Goal: Task Accomplishment & Management: Manage account settings

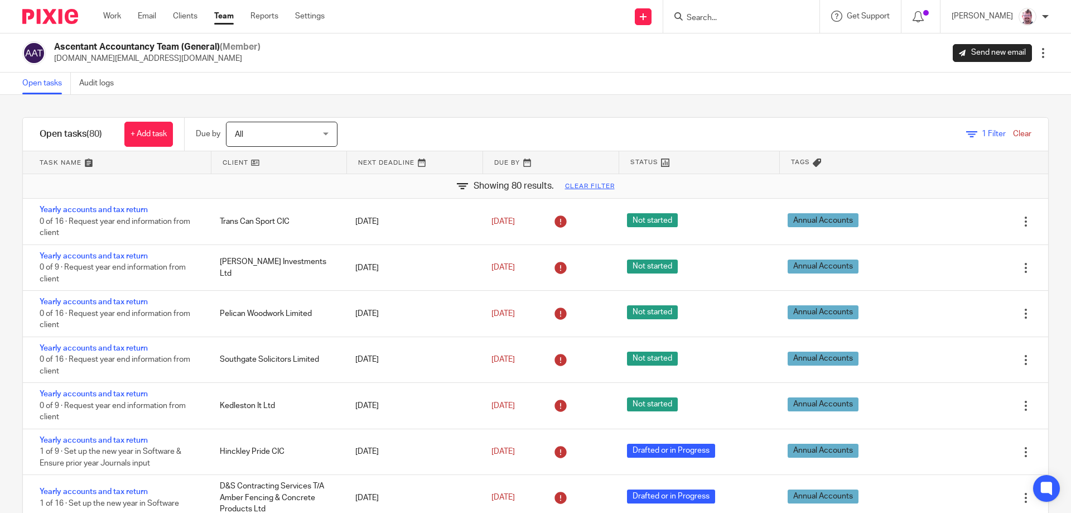
click at [749, 13] on input "Search" at bounding box center [736, 18] width 100 height 10
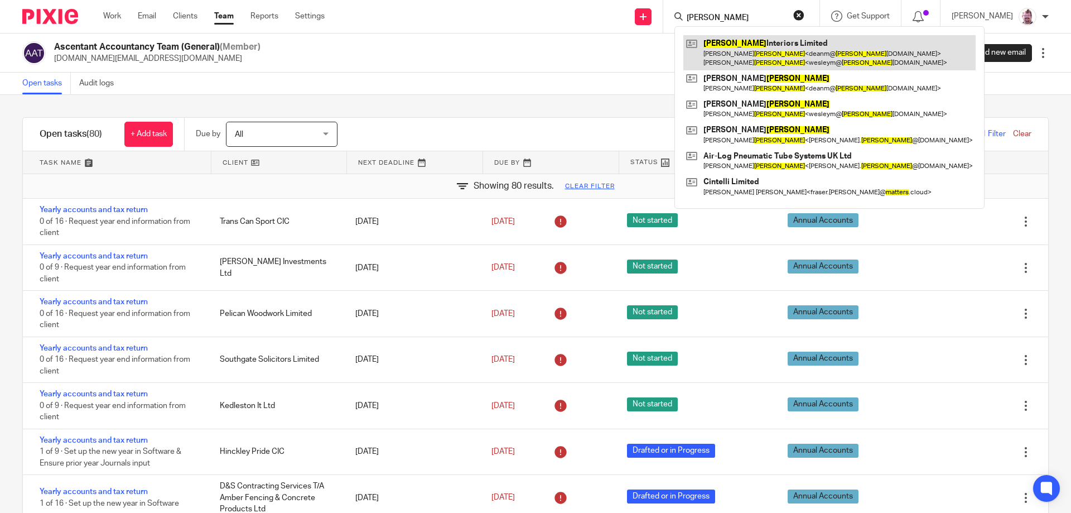
type input "matthews"
click at [778, 52] on link at bounding box center [830, 52] width 292 height 35
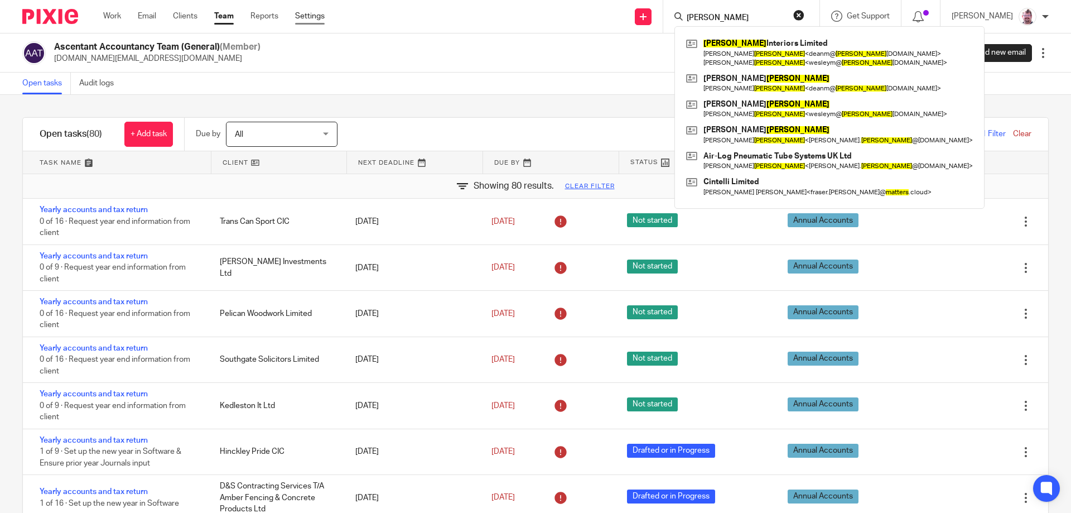
click at [315, 11] on link "Settings" at bounding box center [310, 16] width 30 height 11
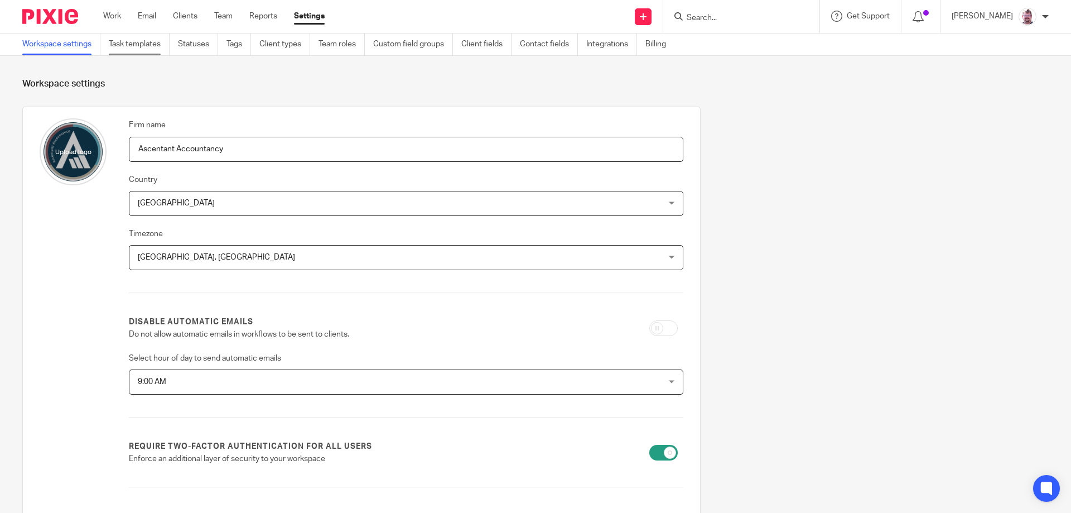
click at [153, 43] on link "Task templates" at bounding box center [139, 44] width 61 height 22
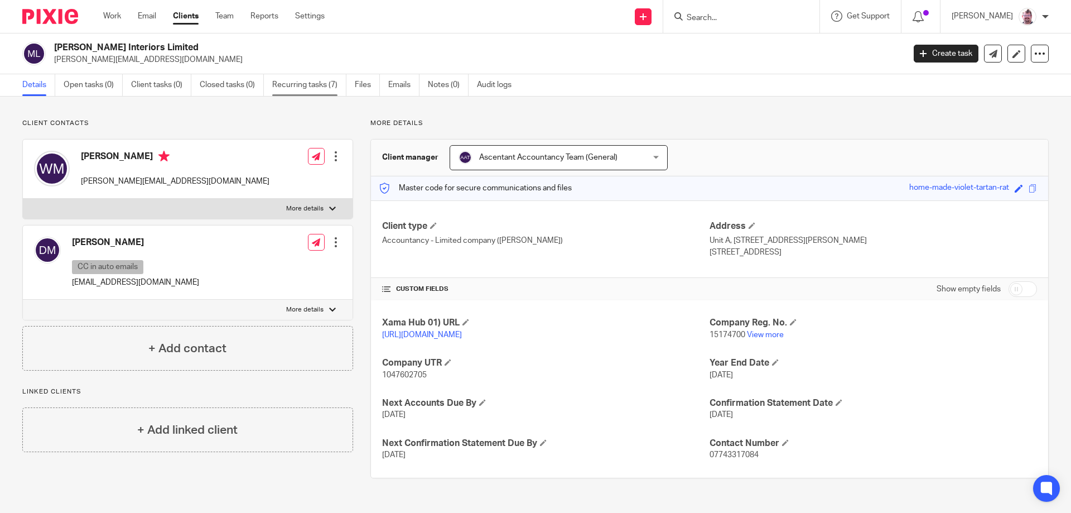
click at [277, 84] on link "Recurring tasks (7)" at bounding box center [309, 85] width 74 height 22
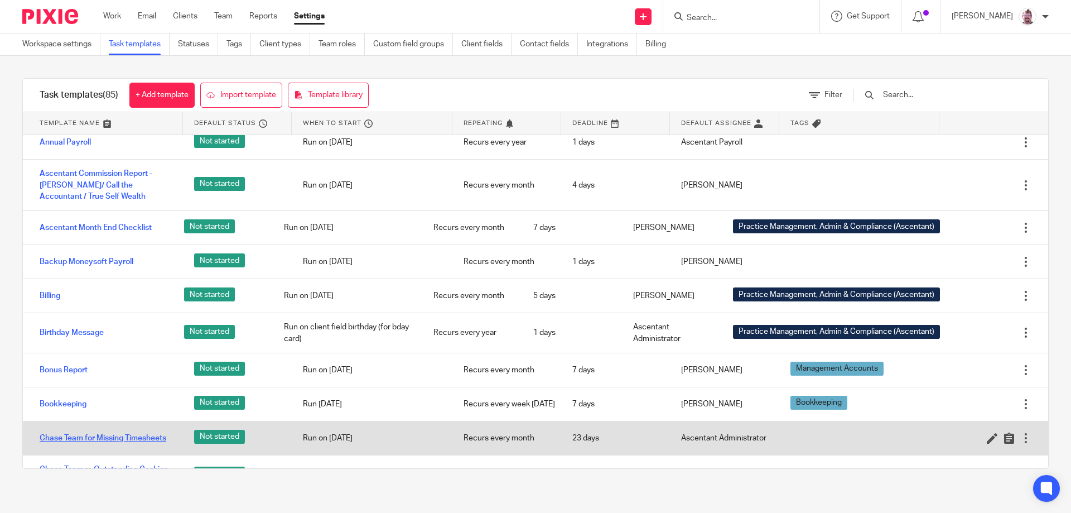
scroll to position [140, 0]
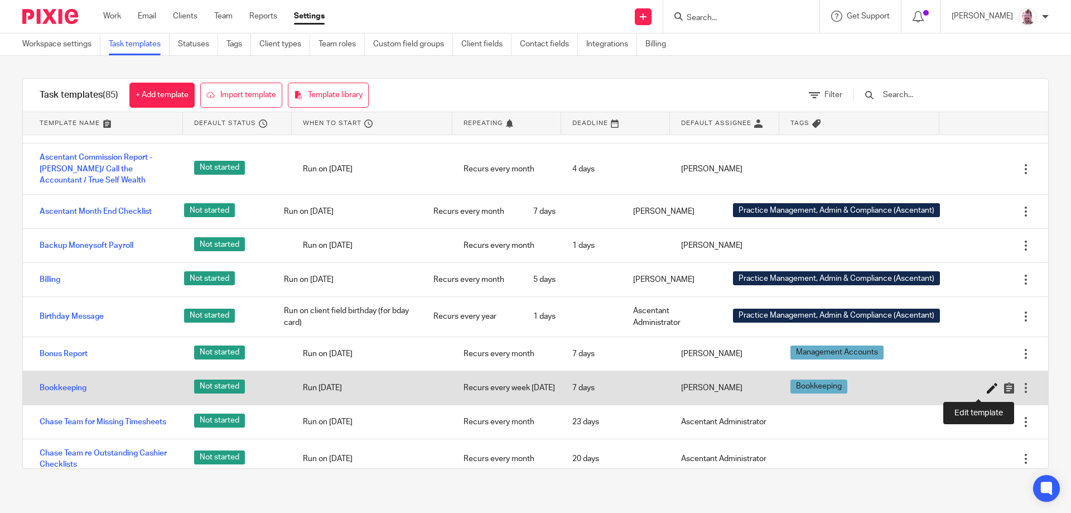
click at [987, 392] on icon at bounding box center [992, 387] width 11 height 11
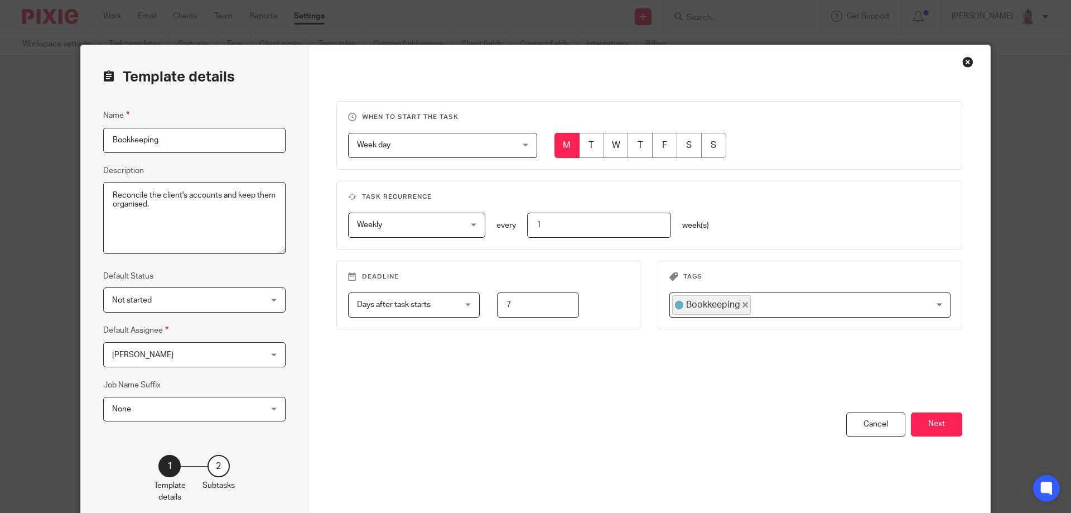
click at [230, 359] on span "[PERSON_NAME]" at bounding box center [181, 354] width 138 height 23
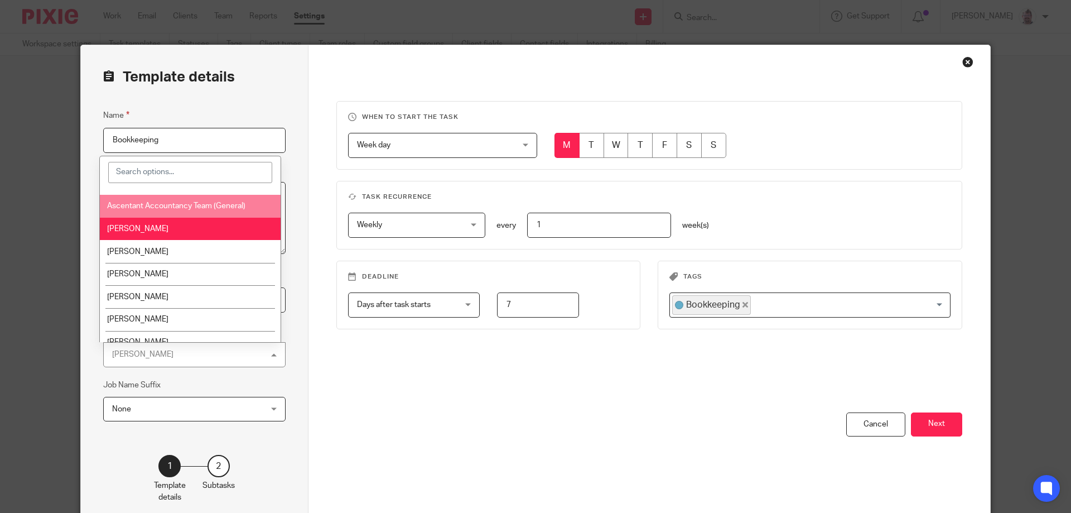
scroll to position [93, 0]
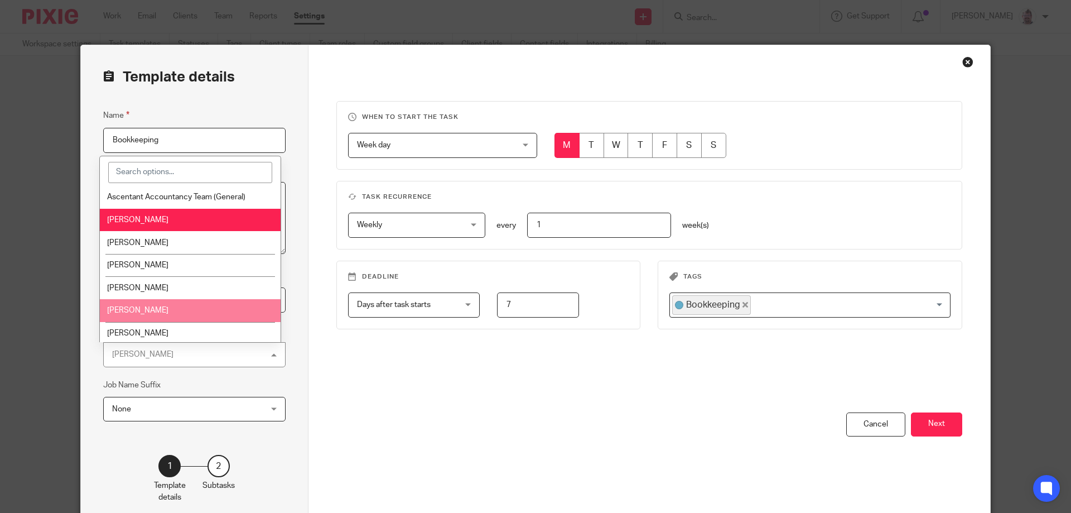
click at [159, 305] on li "[PERSON_NAME]" at bounding box center [190, 310] width 181 height 23
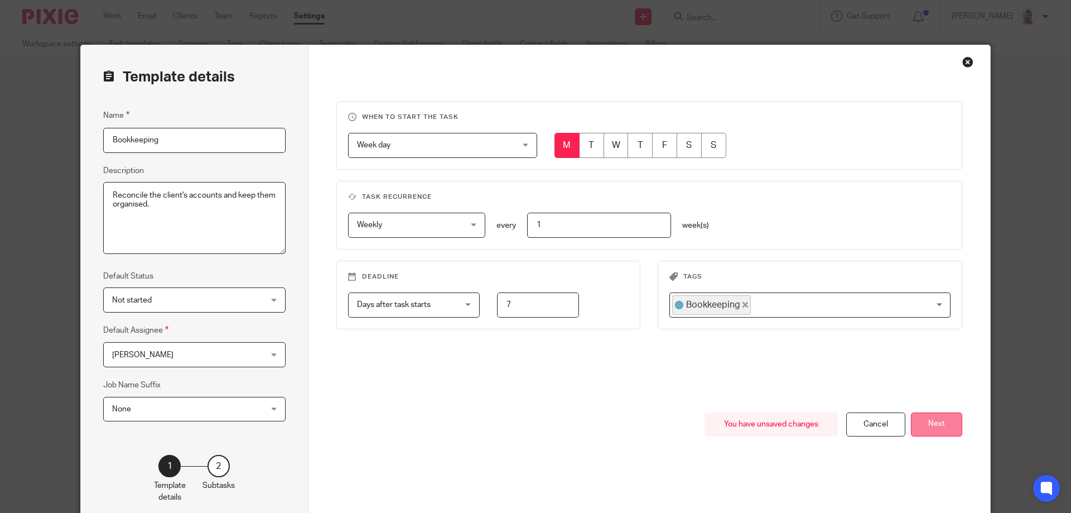
click at [926, 423] on button "Next" at bounding box center [936, 424] width 51 height 24
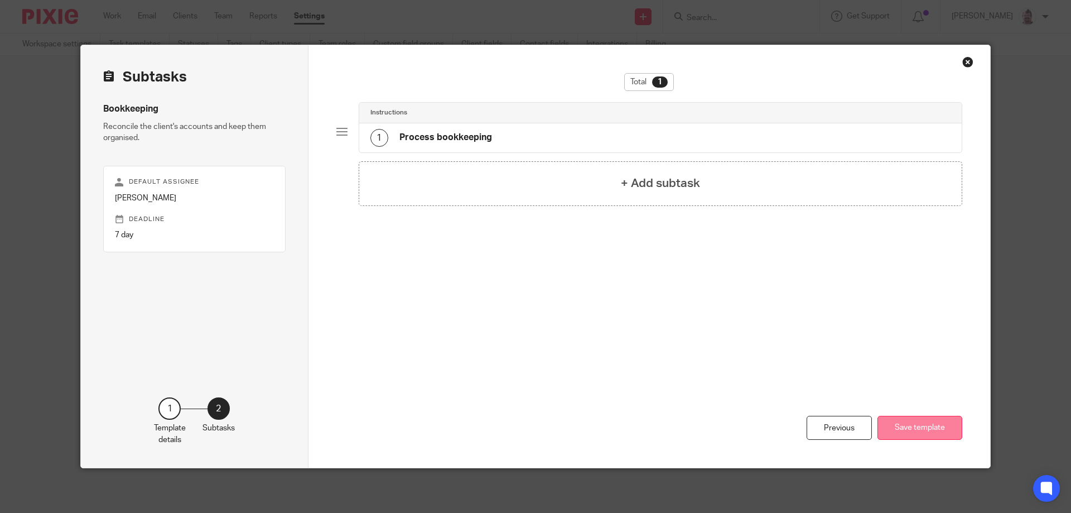
click at [905, 427] on button "Save template" at bounding box center [920, 428] width 85 height 24
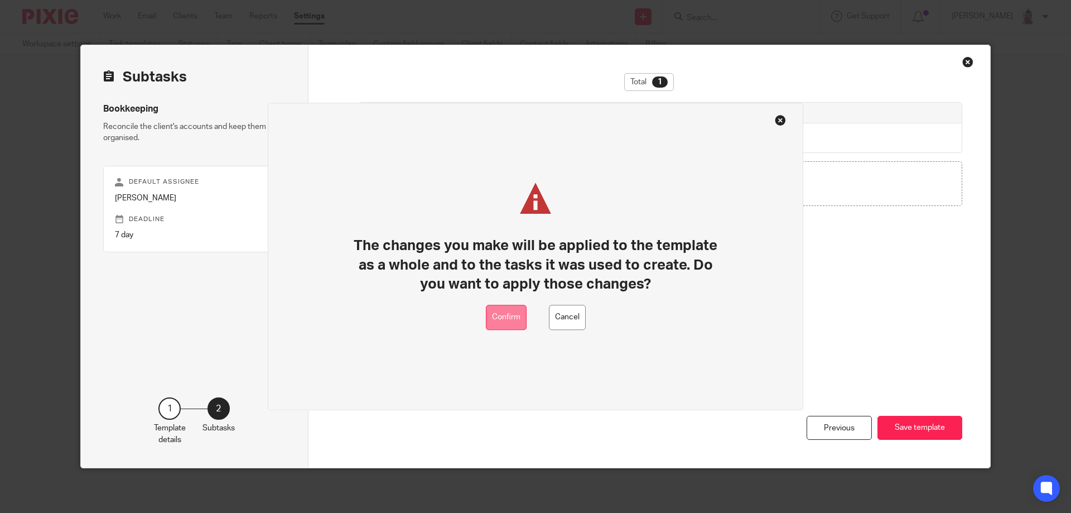
click at [502, 318] on button "Confirm" at bounding box center [506, 317] width 41 height 25
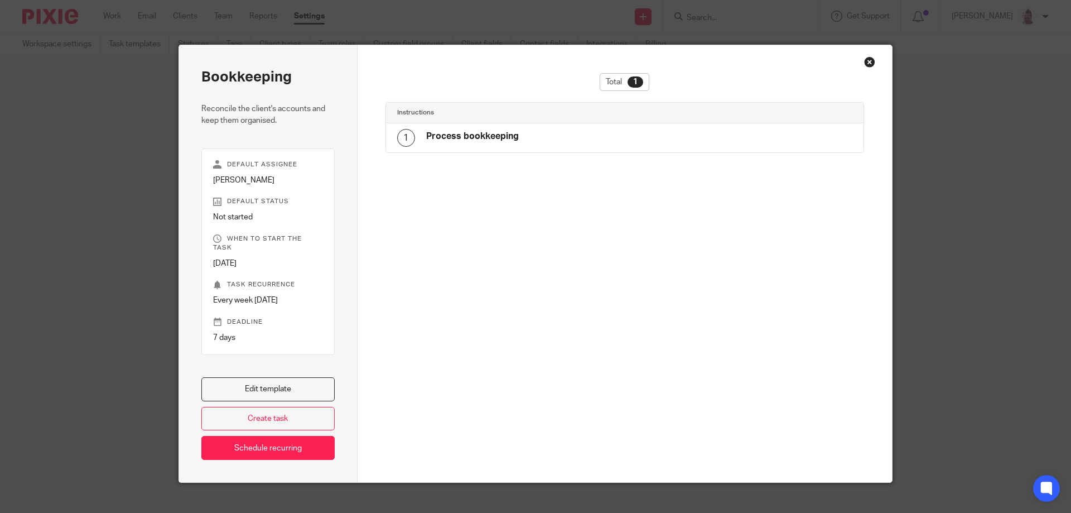
click at [864, 60] on div "Close this dialog window" at bounding box center [869, 61] width 11 height 11
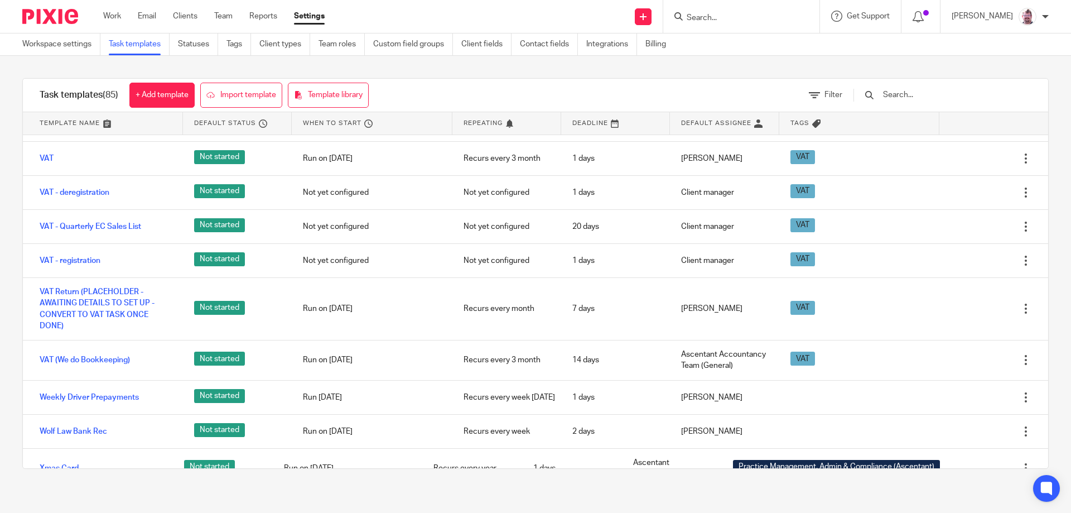
scroll to position [2823, 0]
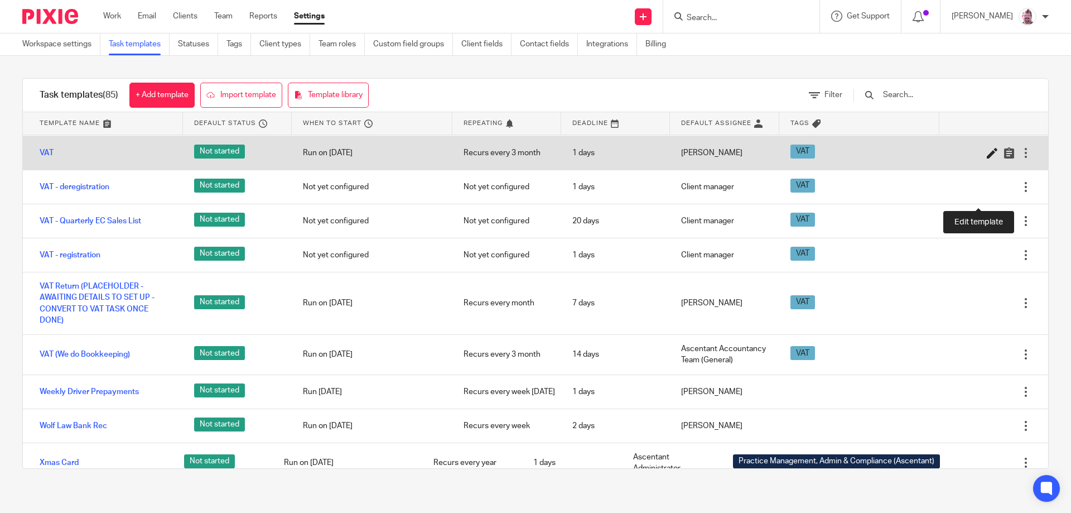
click at [987, 158] on icon at bounding box center [992, 152] width 11 height 11
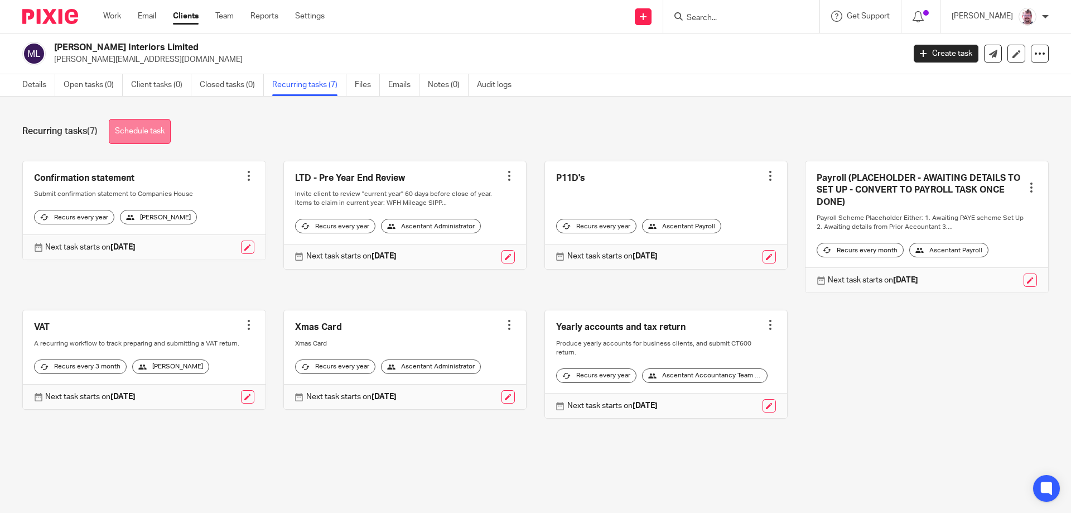
click at [156, 133] on link "Schedule task" at bounding box center [140, 131] width 62 height 25
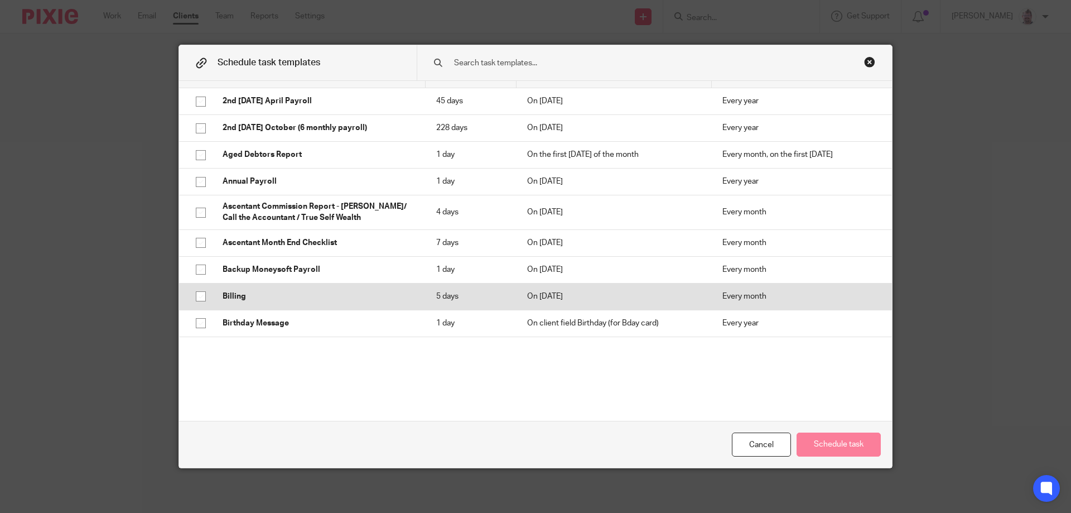
scroll to position [93, 0]
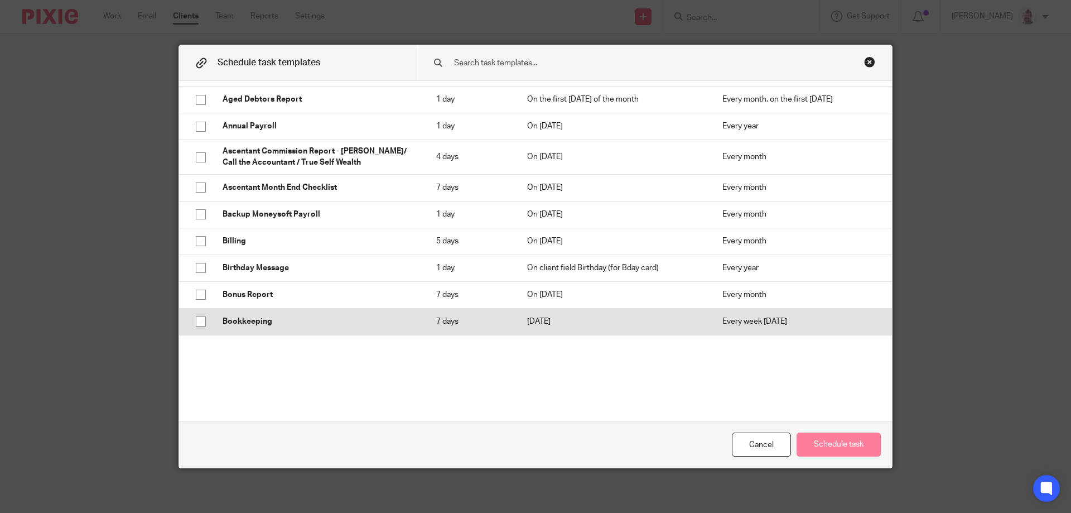
click at [283, 317] on p "Bookkeeping" at bounding box center [318, 321] width 191 height 11
checkbox input "true"
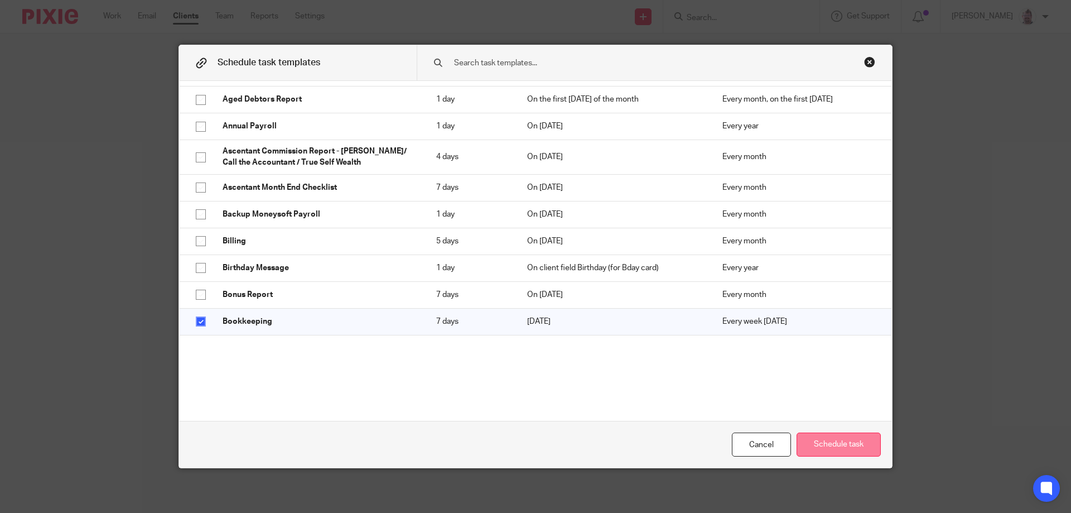
click at [816, 445] on button "Schedule task" at bounding box center [839, 444] width 84 height 24
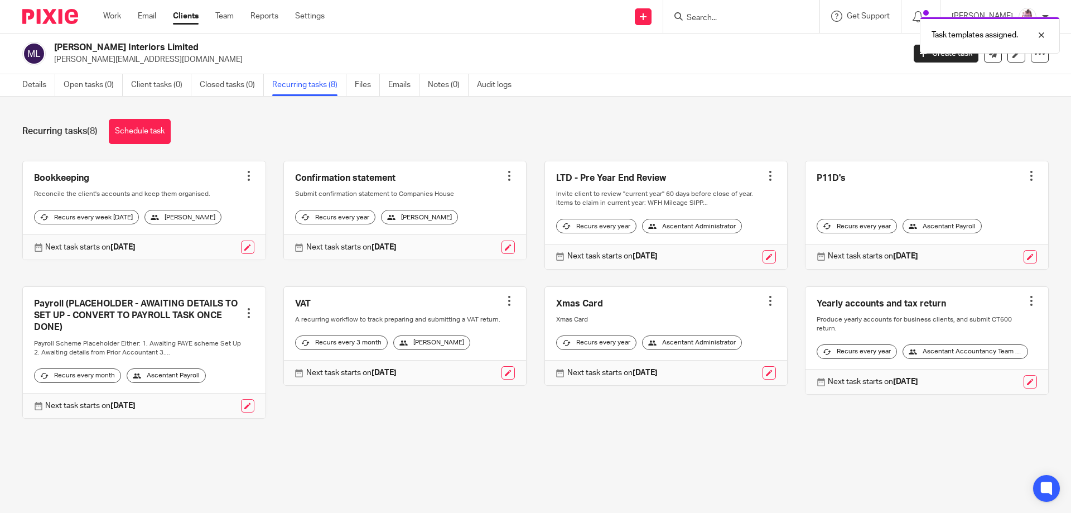
click at [730, 15] on div "Task templates assigned." at bounding box center [798, 32] width 525 height 42
click at [739, 13] on div "Task templates assigned." at bounding box center [798, 32] width 525 height 42
click at [1041, 31] on div at bounding box center [1033, 34] width 30 height 13
click at [782, 13] on input "Search" at bounding box center [736, 18] width 100 height 10
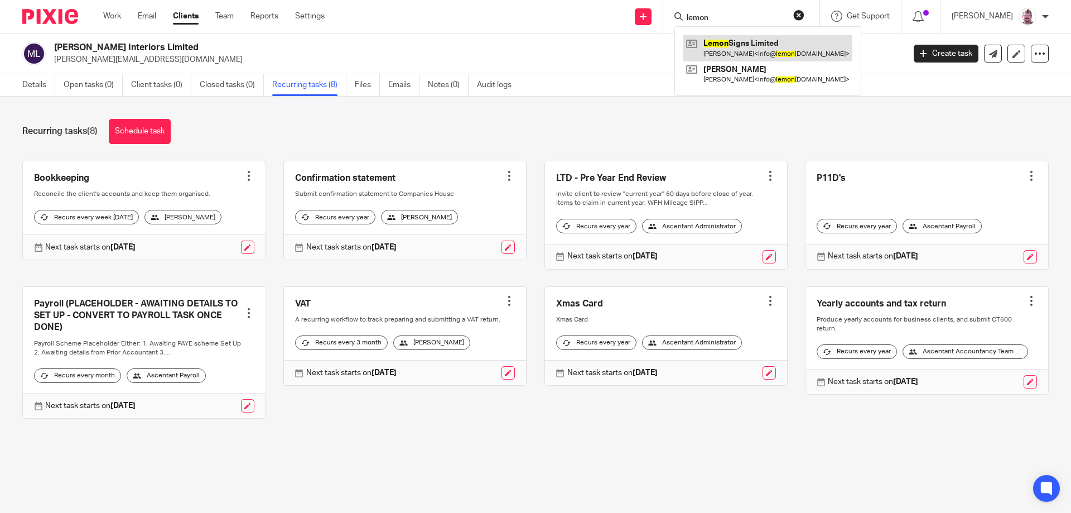
type input "lemon"
click at [809, 39] on link at bounding box center [768, 48] width 169 height 26
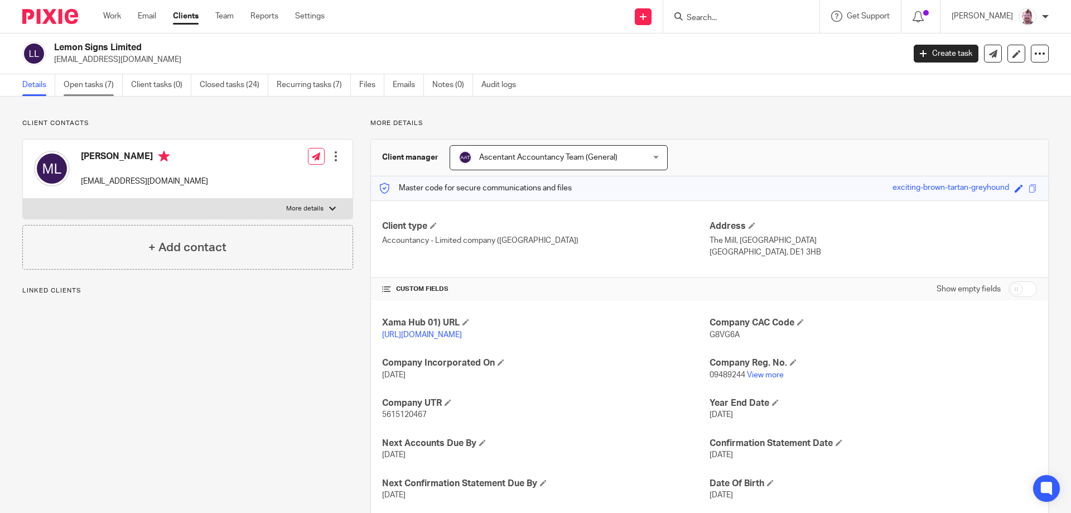
click at [117, 84] on link "Open tasks (7)" at bounding box center [93, 85] width 59 height 22
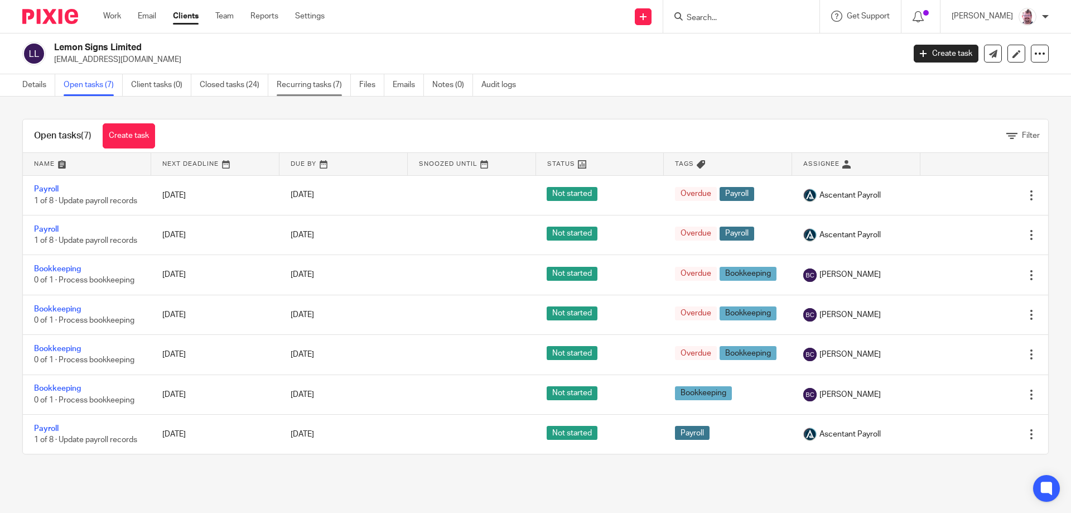
click at [324, 81] on link "Recurring tasks (7)" at bounding box center [314, 85] width 74 height 22
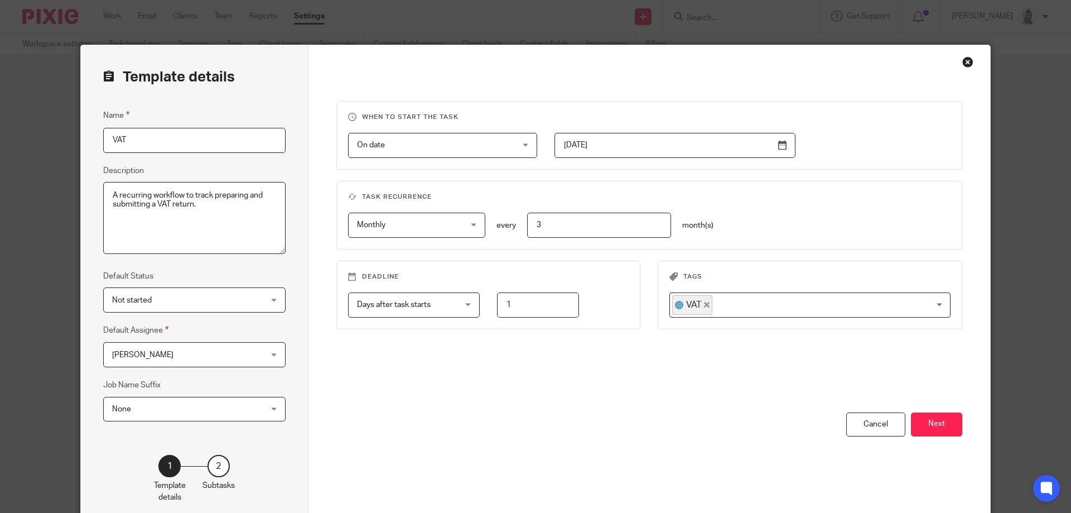
click at [222, 350] on span "[PERSON_NAME]" at bounding box center [181, 354] width 138 height 23
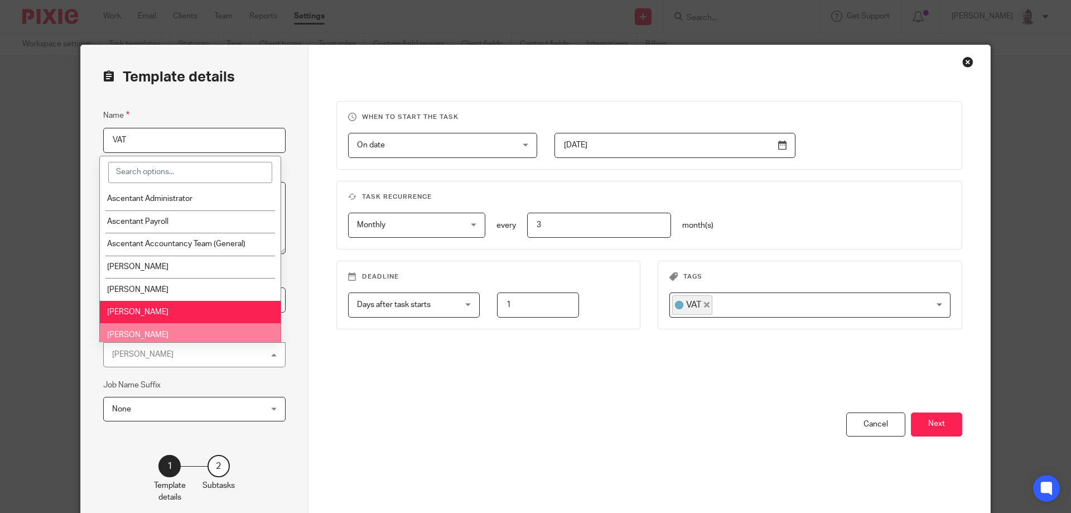
scroll to position [93, 0]
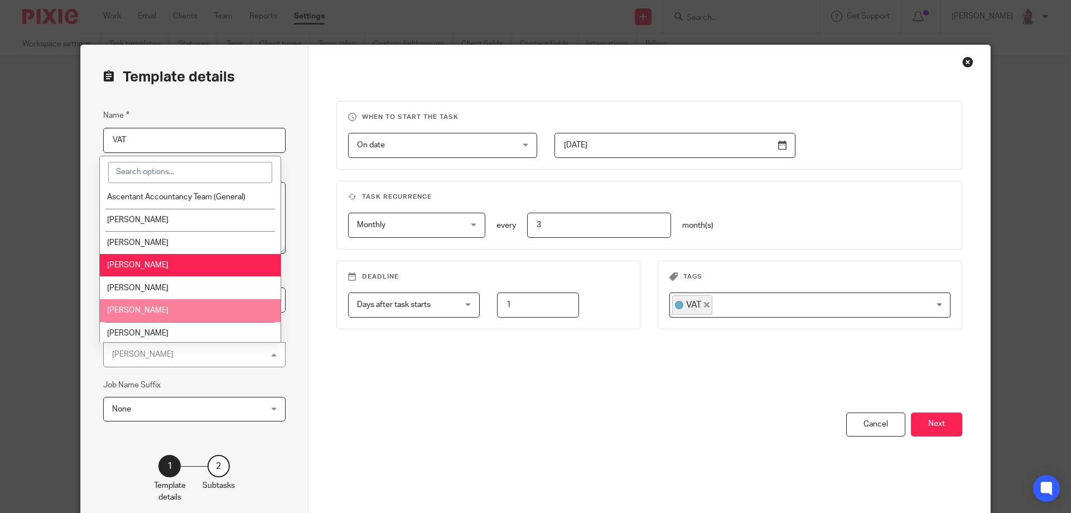
click at [184, 310] on li "[PERSON_NAME]" at bounding box center [190, 310] width 181 height 23
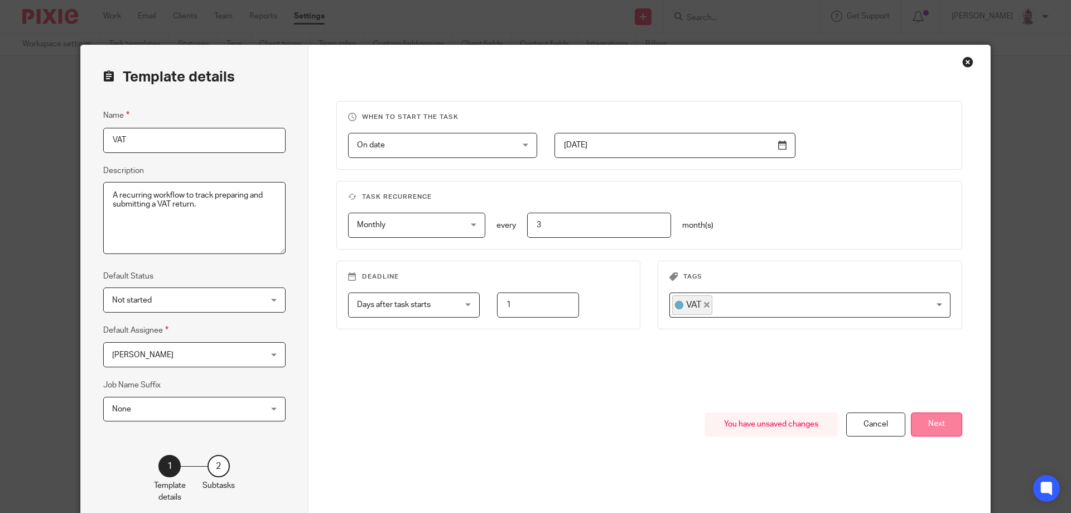
click at [936, 421] on button "Next" at bounding box center [936, 424] width 51 height 24
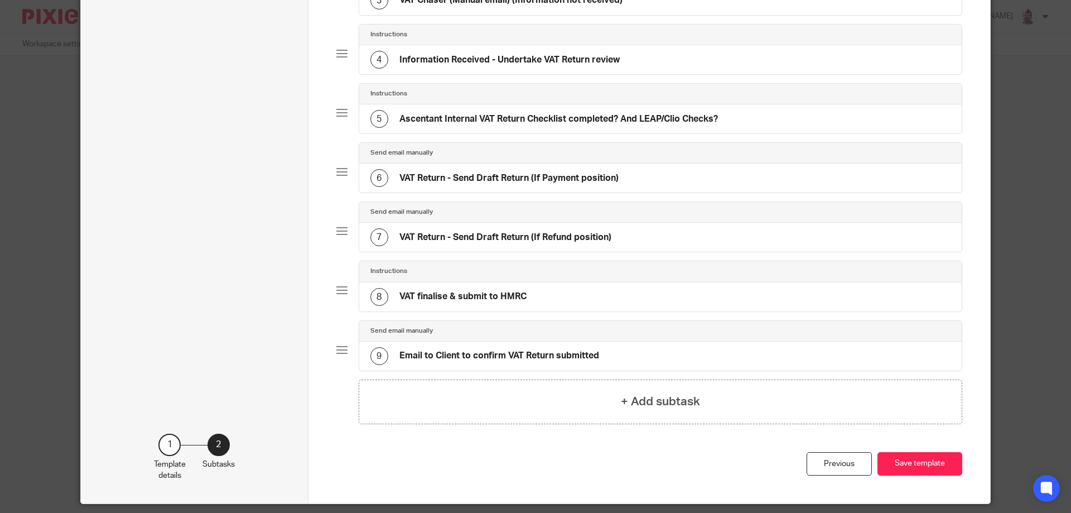
scroll to position [291, 0]
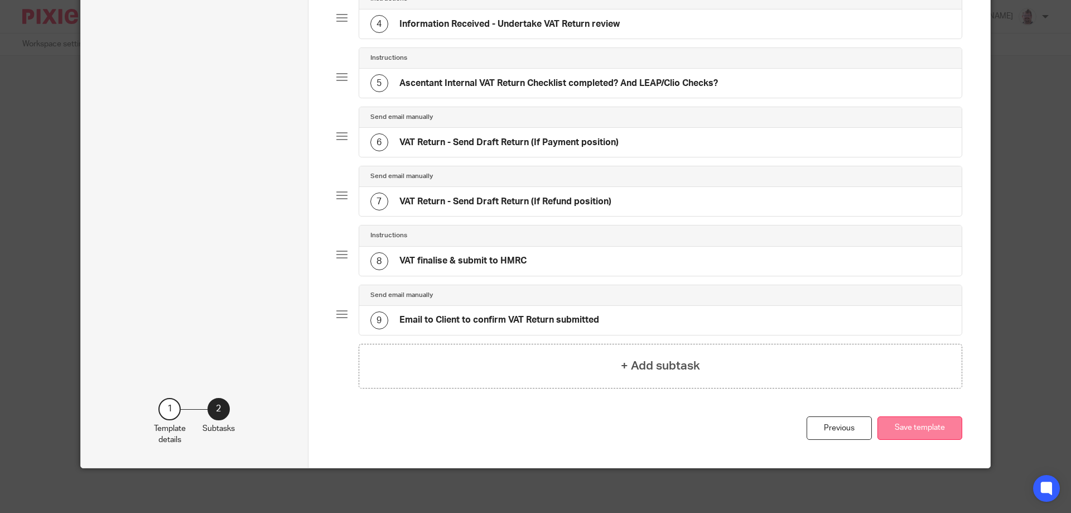
click at [914, 432] on button "Save template" at bounding box center [920, 428] width 85 height 24
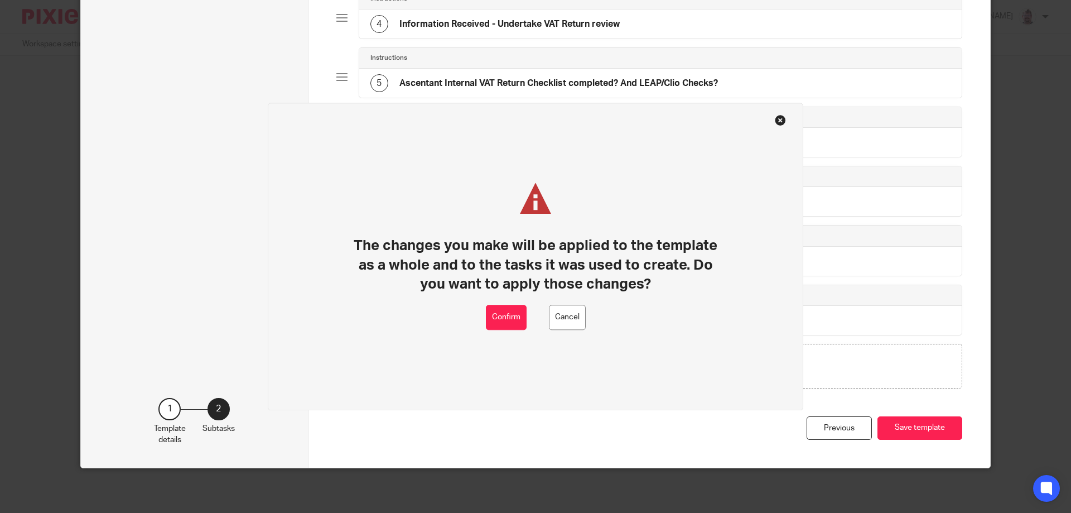
click at [530, 318] on div "Confirm Cancel" at bounding box center [536, 317] width 100 height 25
click at [510, 318] on button "Confirm" at bounding box center [506, 317] width 41 height 25
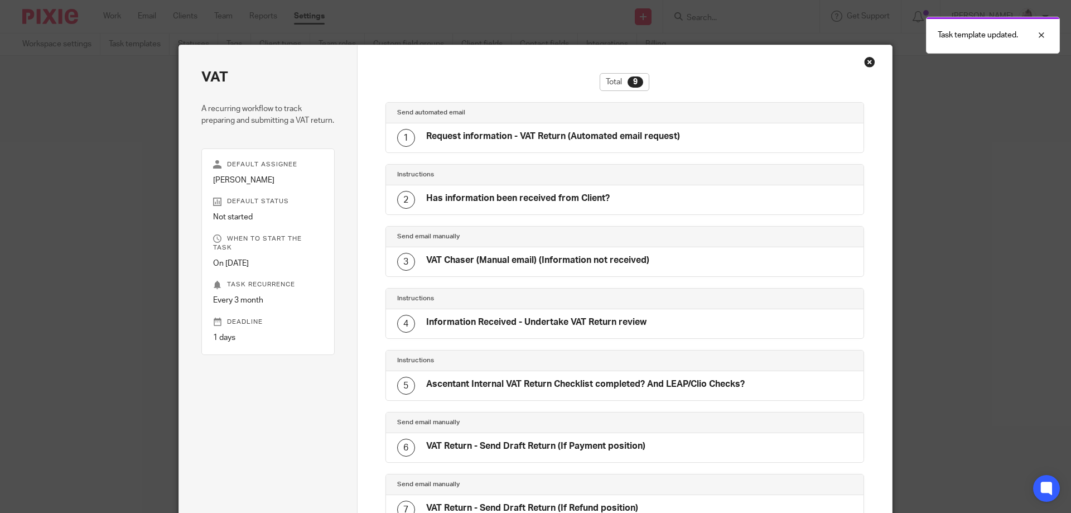
click at [866, 62] on div "Close this dialog window" at bounding box center [869, 61] width 11 height 11
